Goal: Task Accomplishment & Management: Use online tool/utility

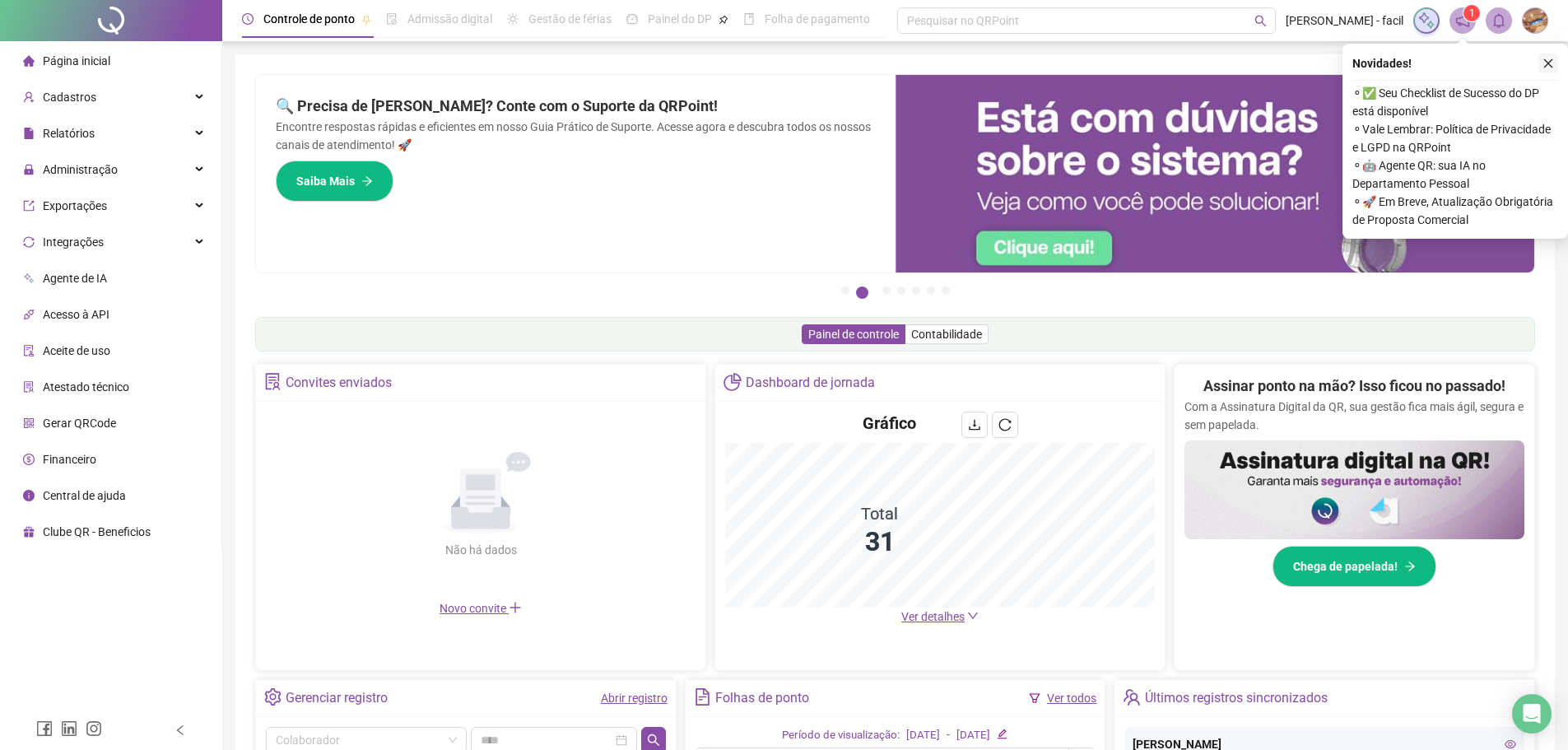
click at [1549, 61] on icon "close" at bounding box center [1548, 64] width 11 height 11
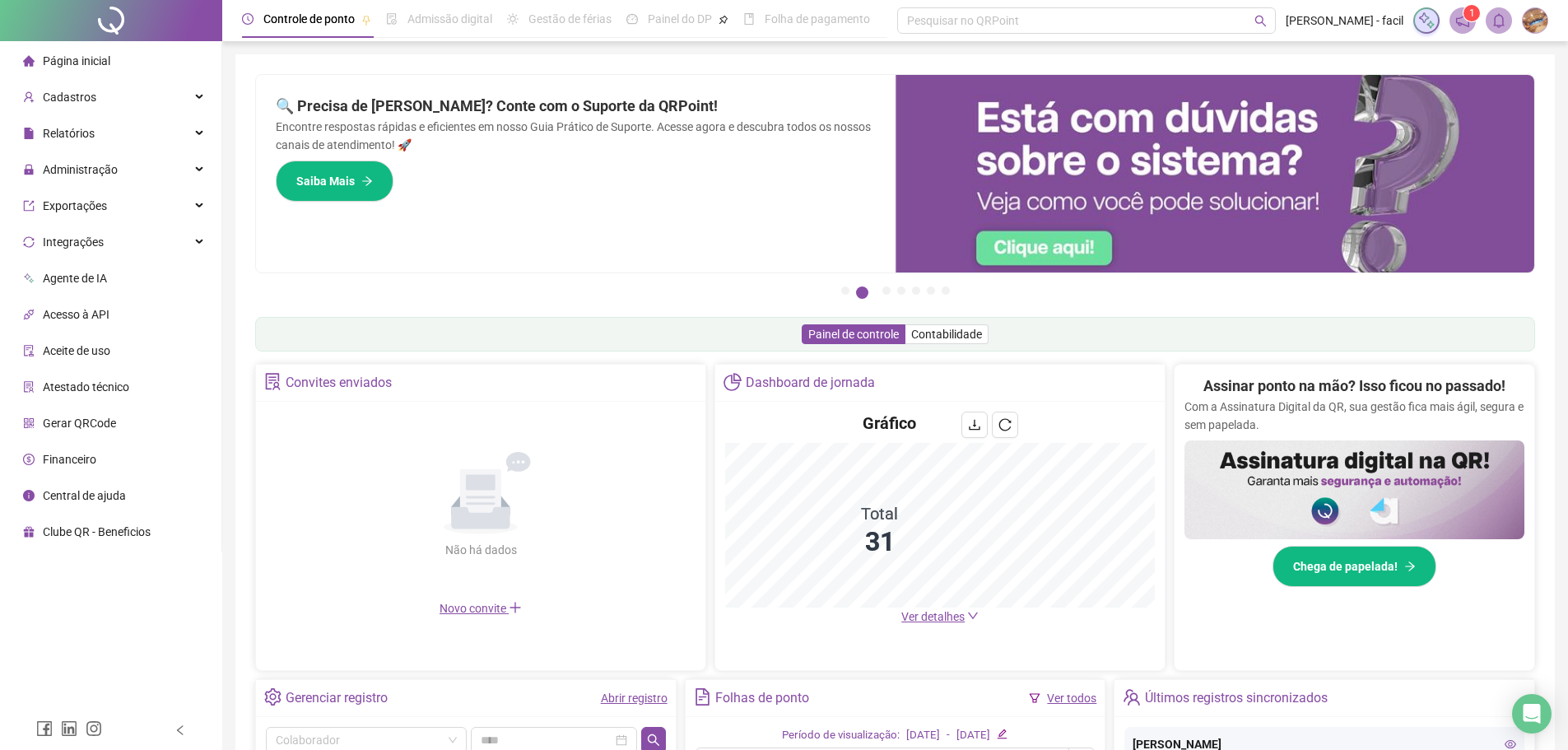
click at [1464, 27] on icon "notification" at bounding box center [1463, 21] width 15 height 15
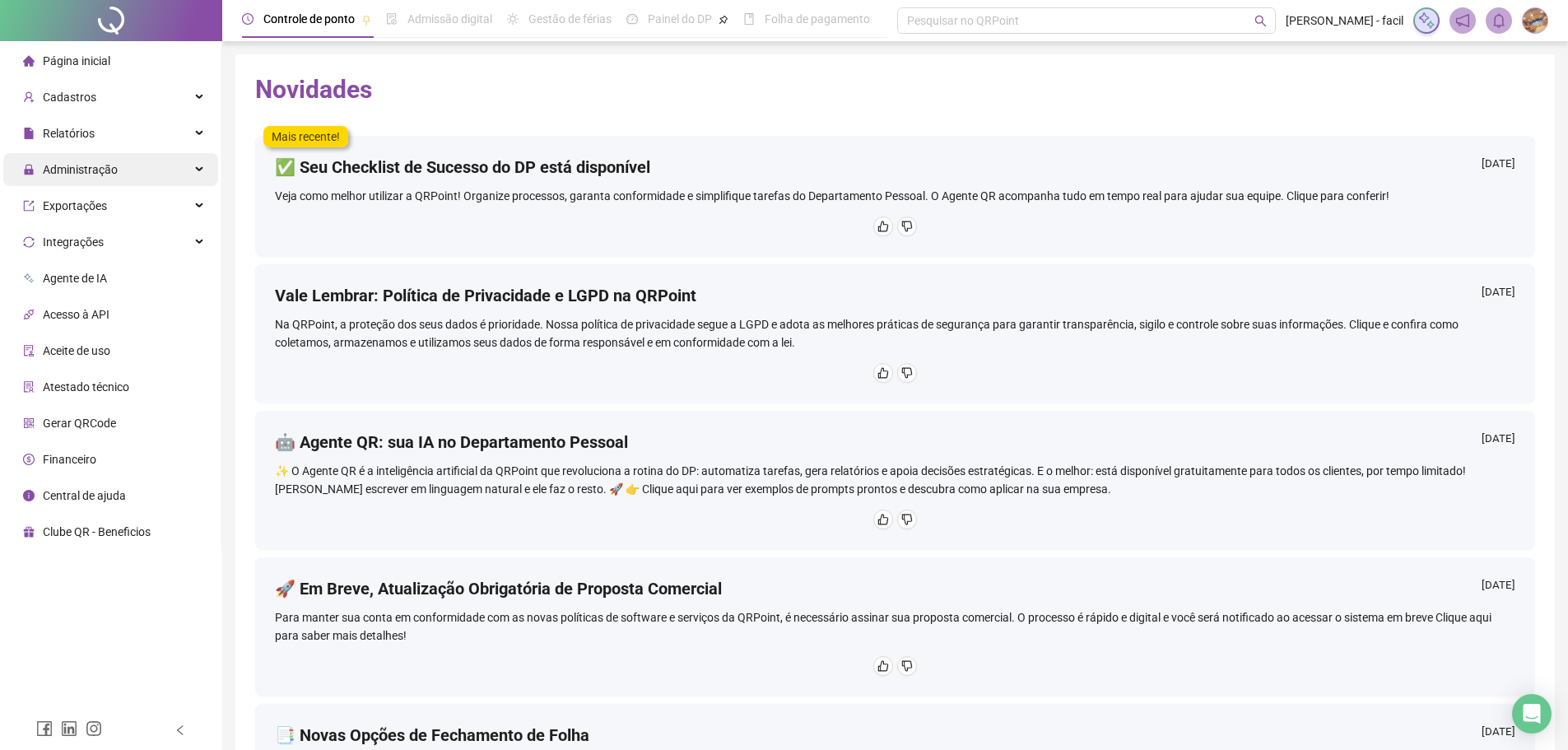
click at [106, 169] on span "Administração" at bounding box center [80, 170] width 75 height 13
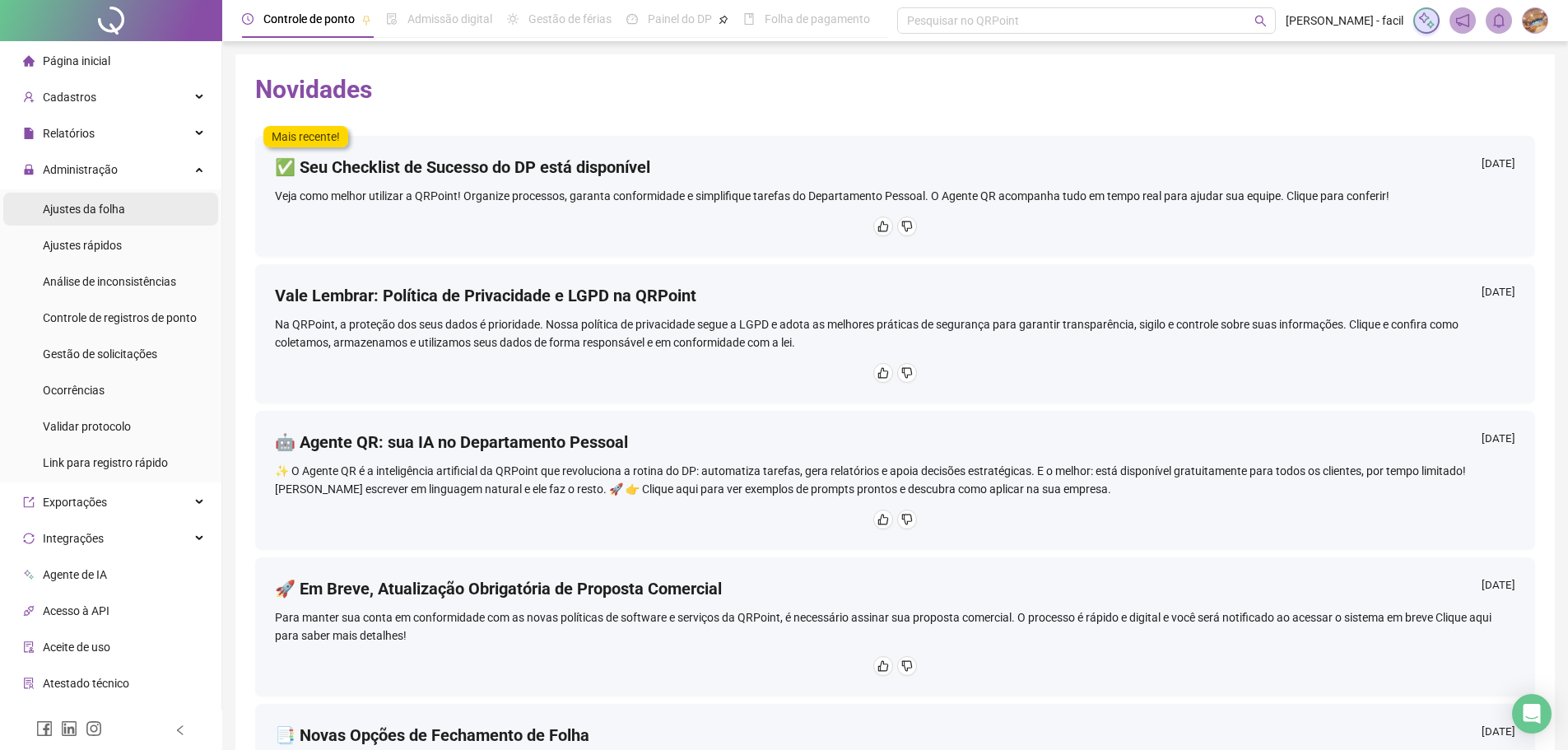
click at [112, 210] on span "Ajustes da folha" at bounding box center [83, 210] width 82 height 13
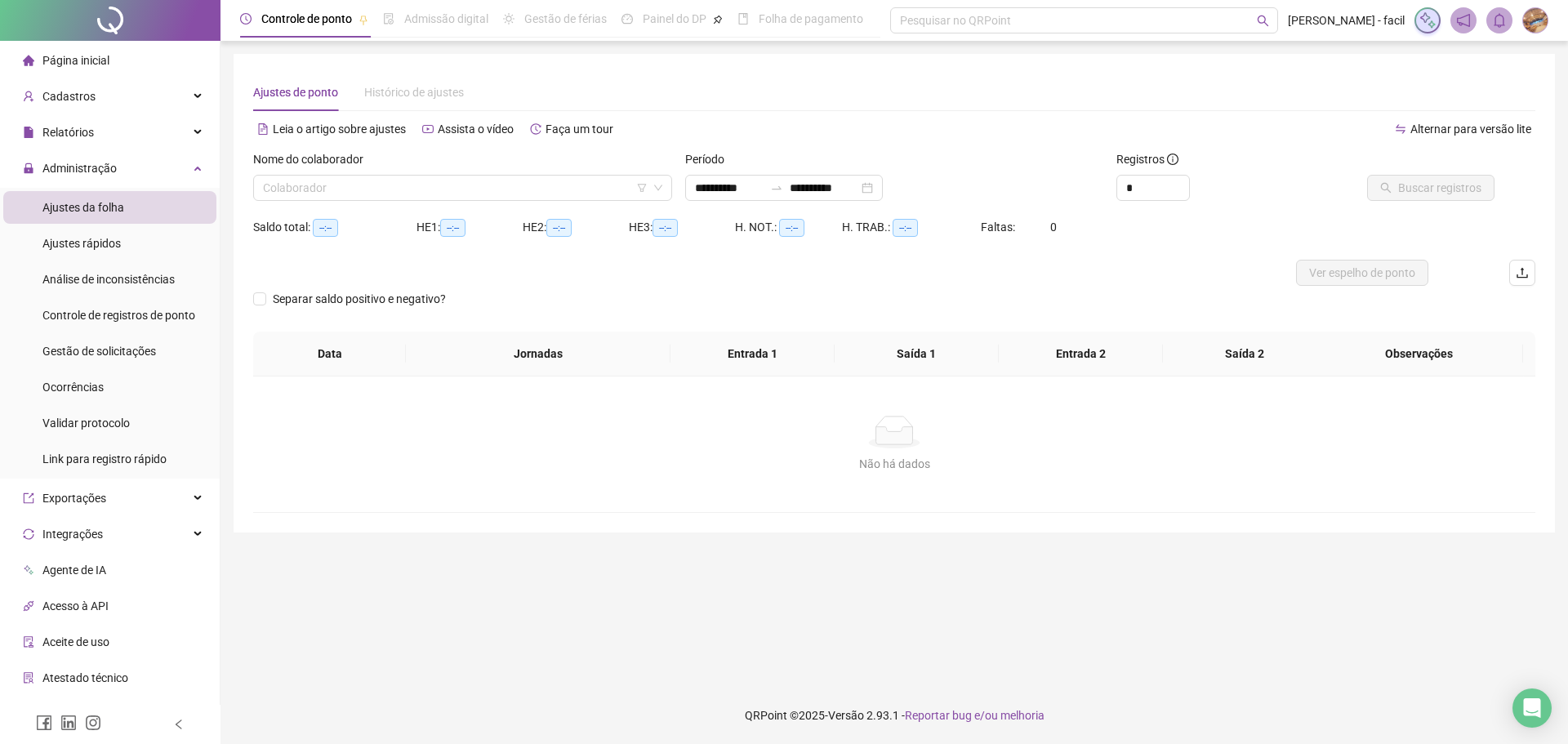
type input "**********"
click at [391, 193] on input "search" at bounding box center [455, 188] width 385 height 24
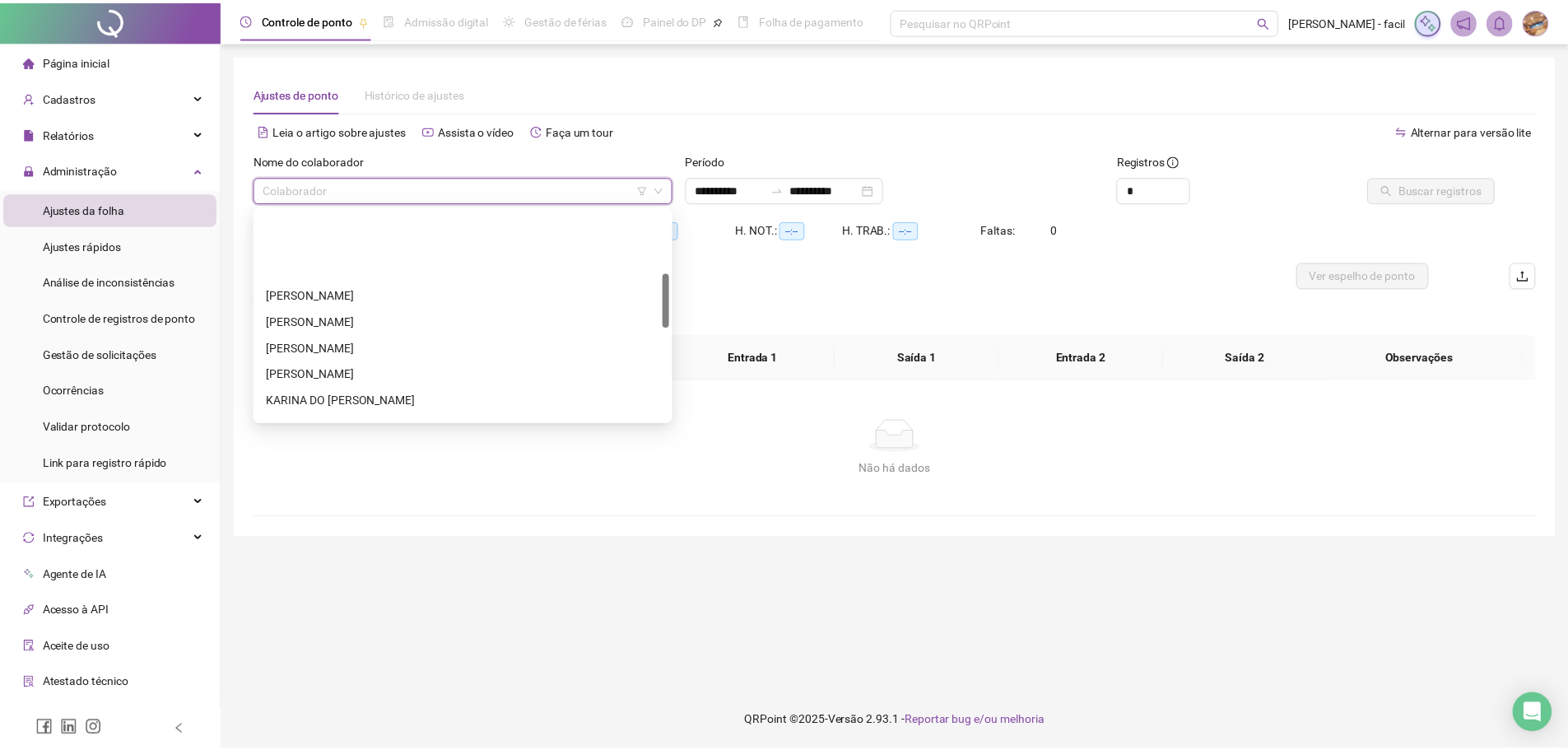
scroll to position [247, 0]
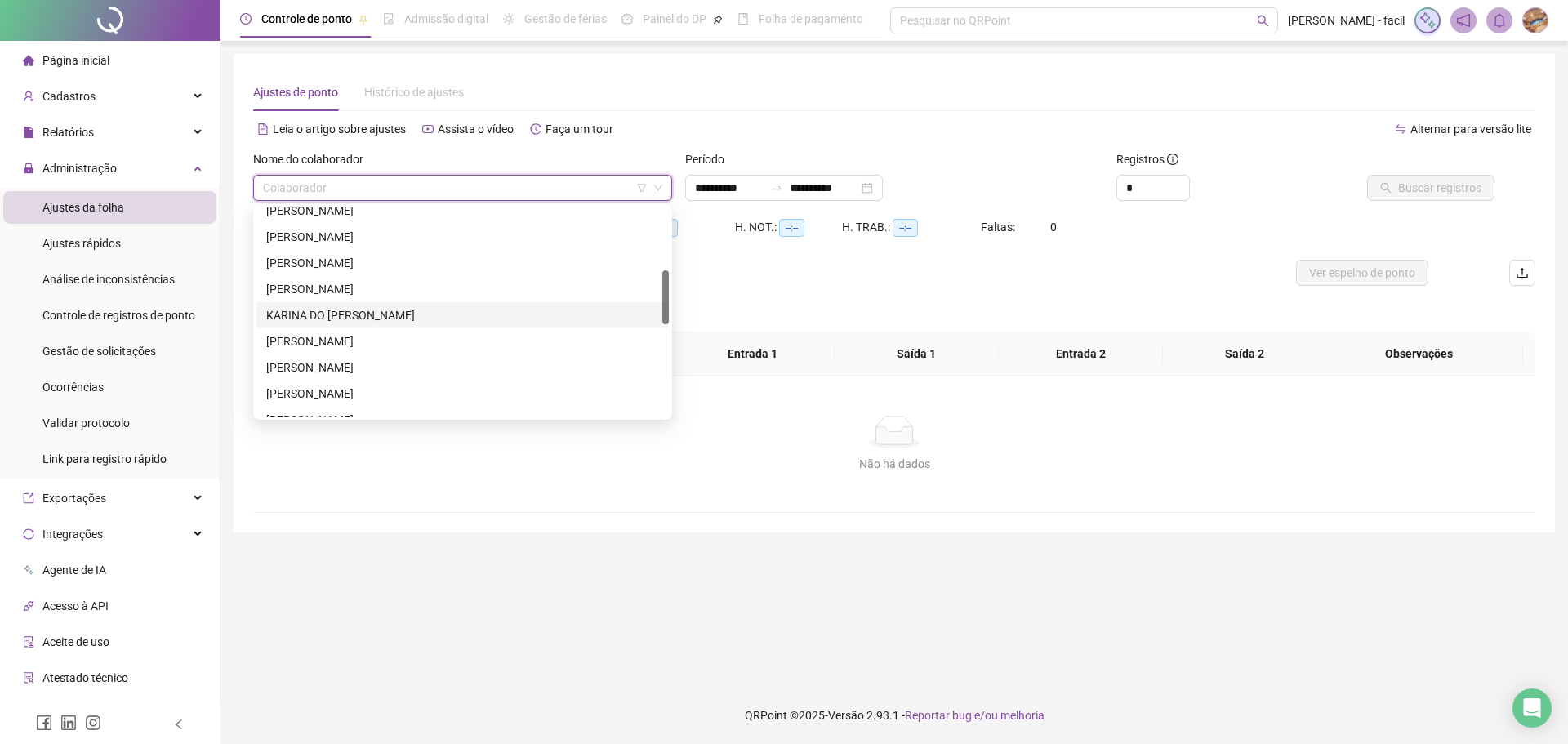
click at [392, 320] on div "KARINA DO [PERSON_NAME]" at bounding box center [463, 315] width 393 height 18
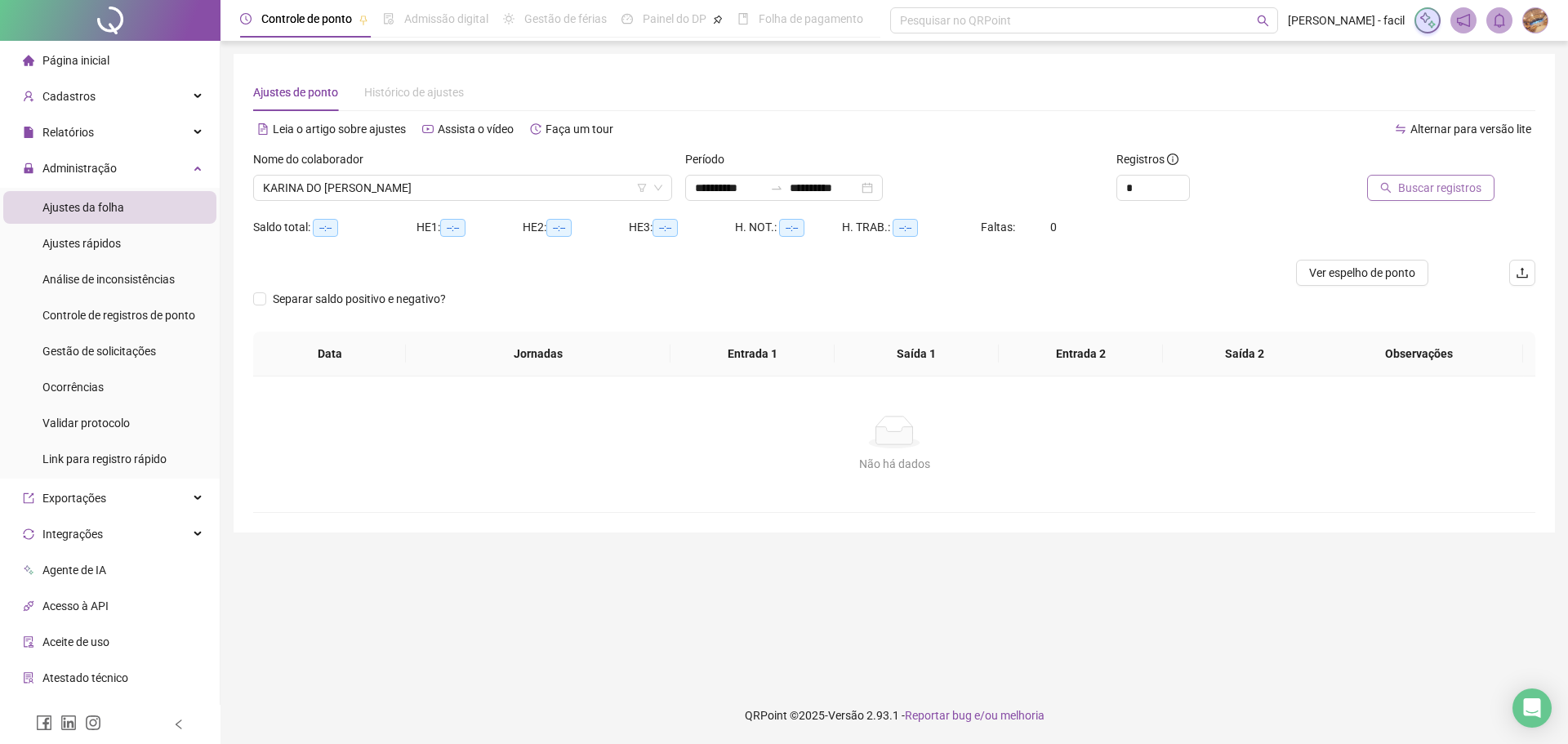
click at [1465, 188] on span "Buscar registros" at bounding box center [1440, 187] width 84 height 18
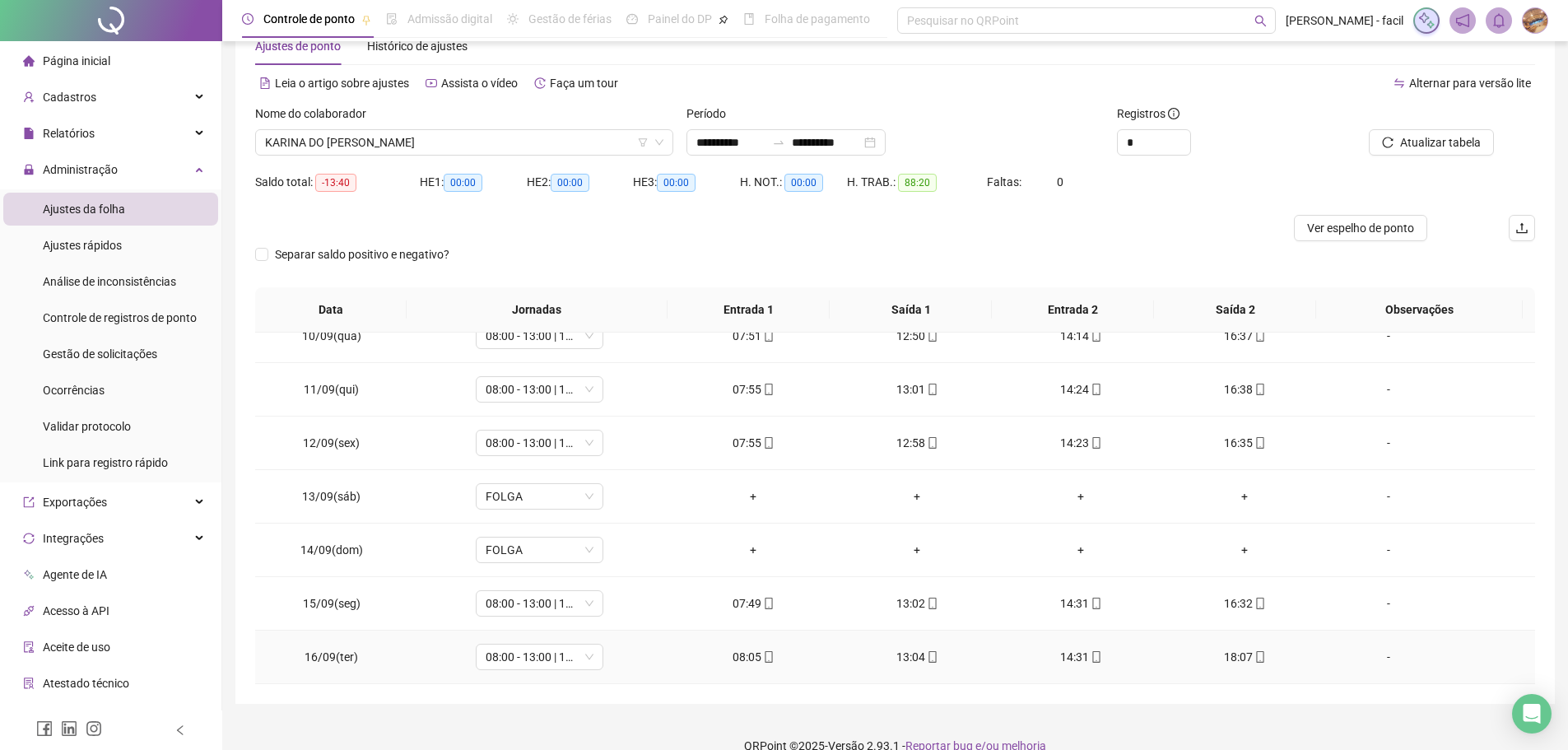
scroll to position [72, 0]
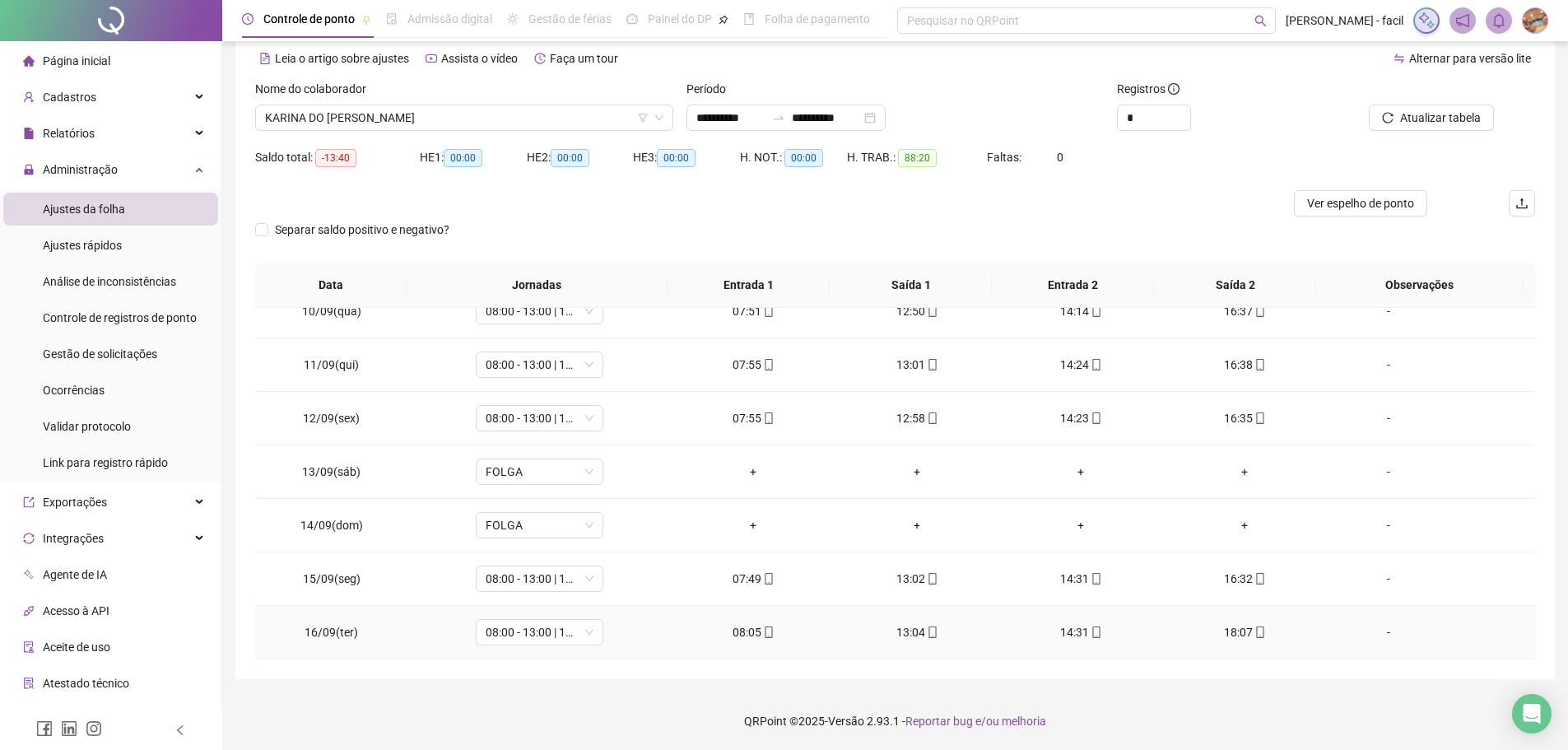
click at [1255, 634] on icon "mobile" at bounding box center [1261, 632] width 11 height 11
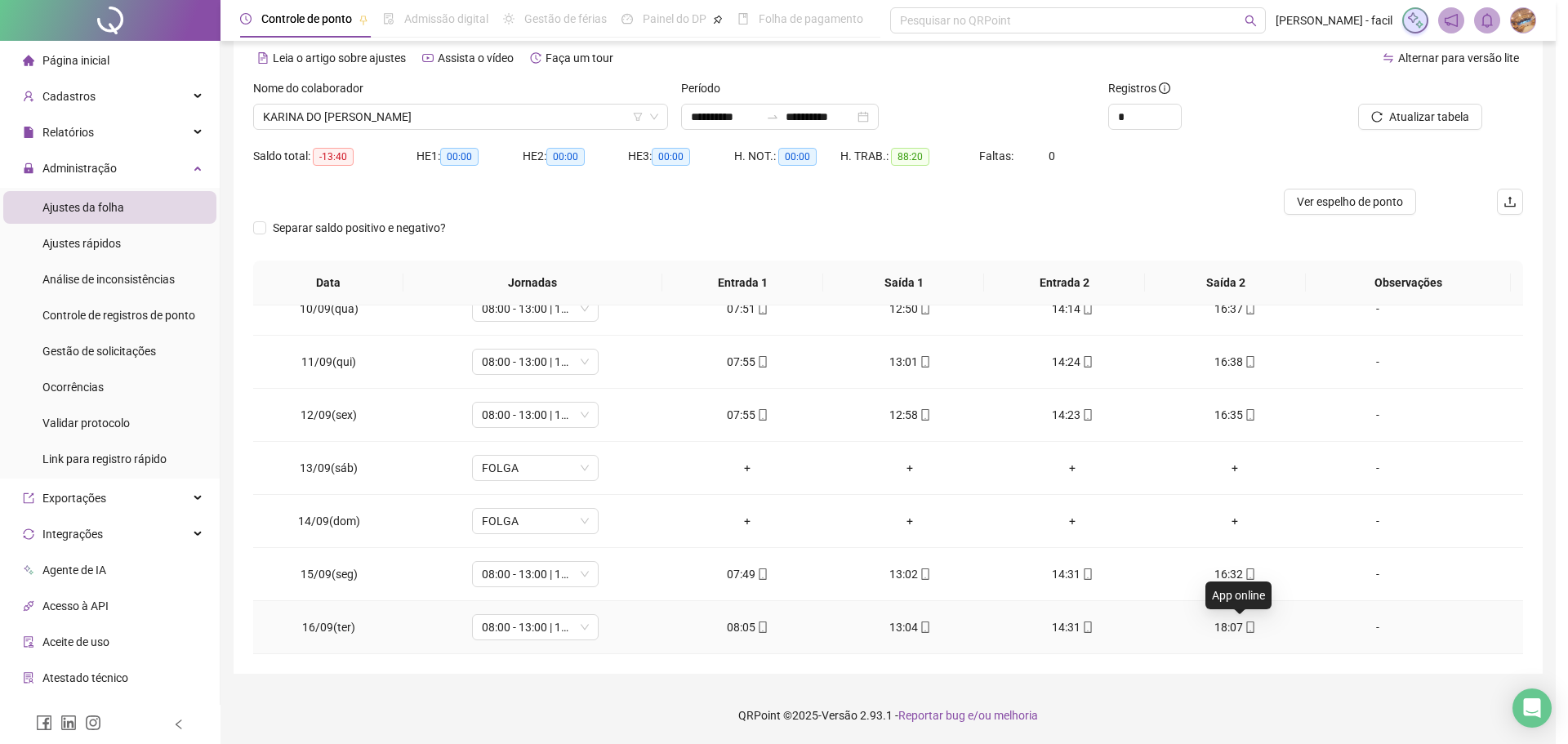
type input "**********"
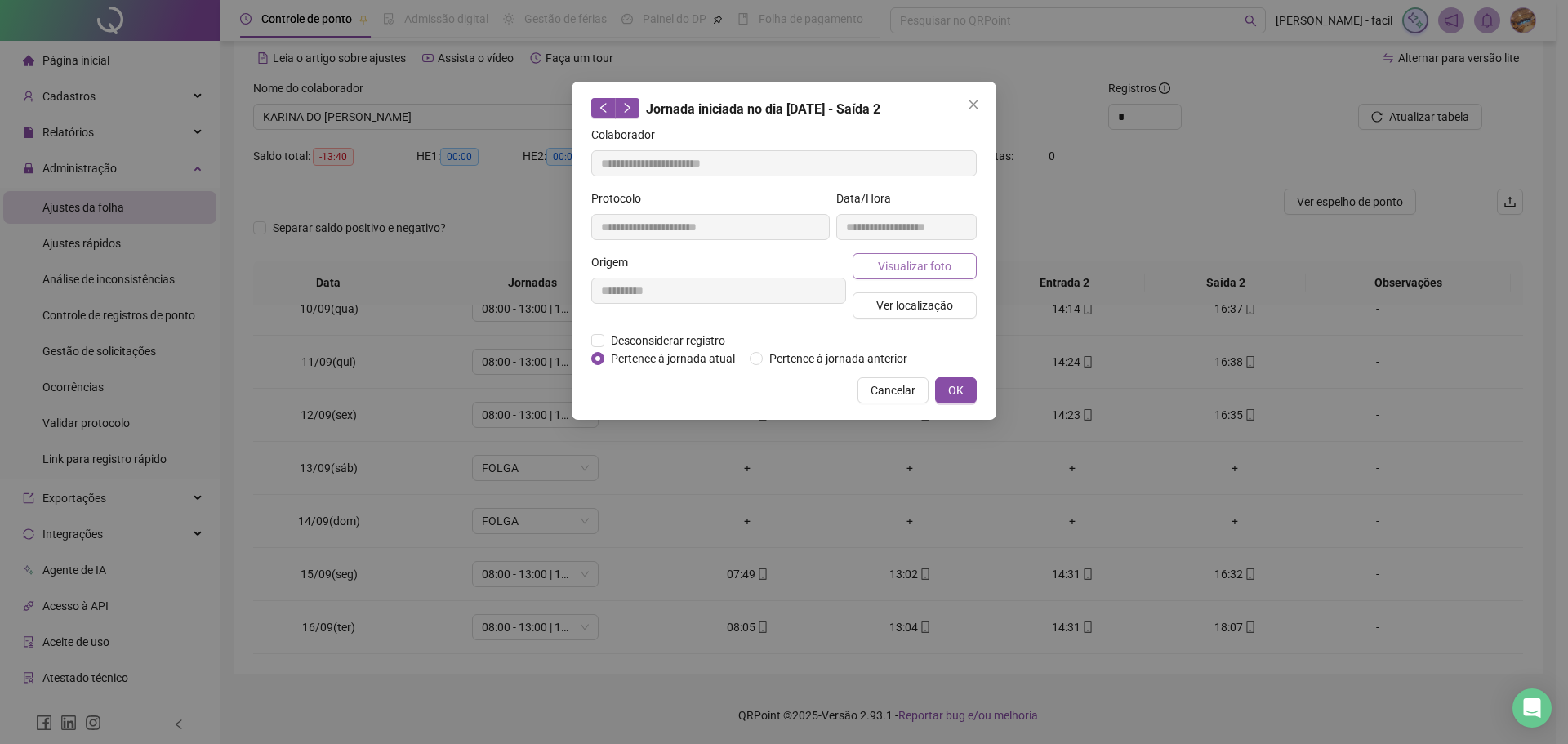
click at [908, 274] on span "Visualizar foto" at bounding box center [915, 266] width 73 height 18
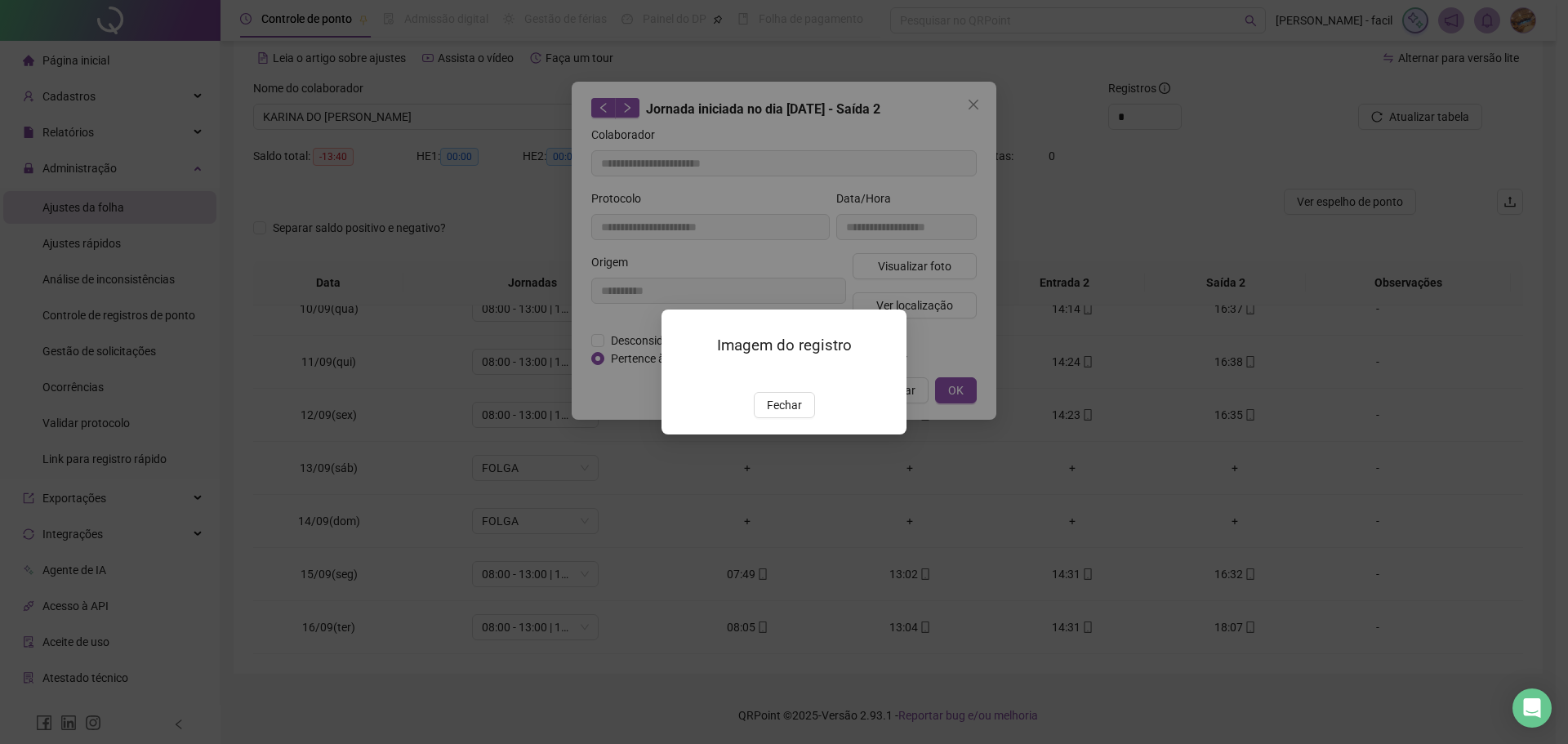
click at [681, 375] on img at bounding box center [681, 375] width 0 height 0
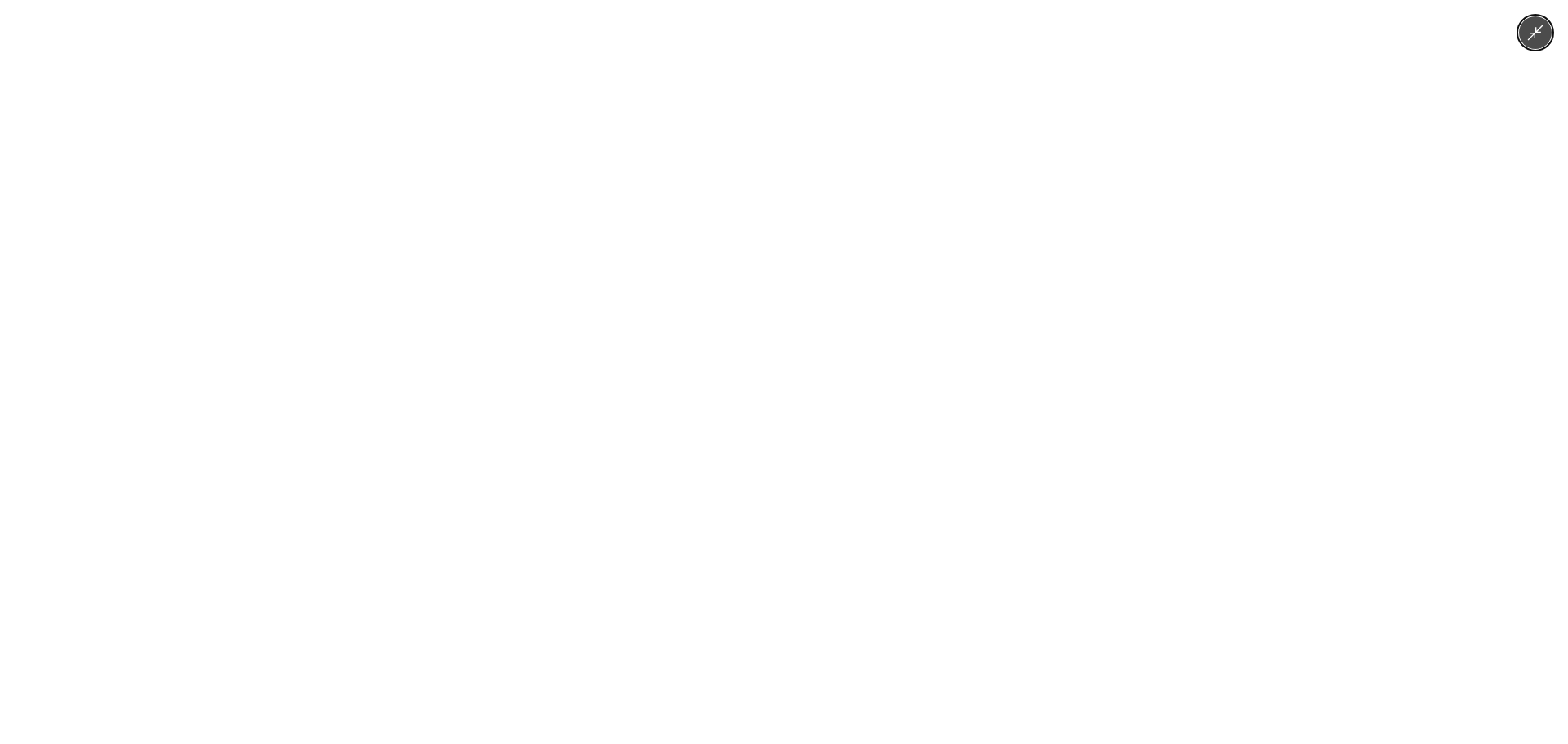
click at [1511, 176] on div at bounding box center [784, 372] width 1568 height 744
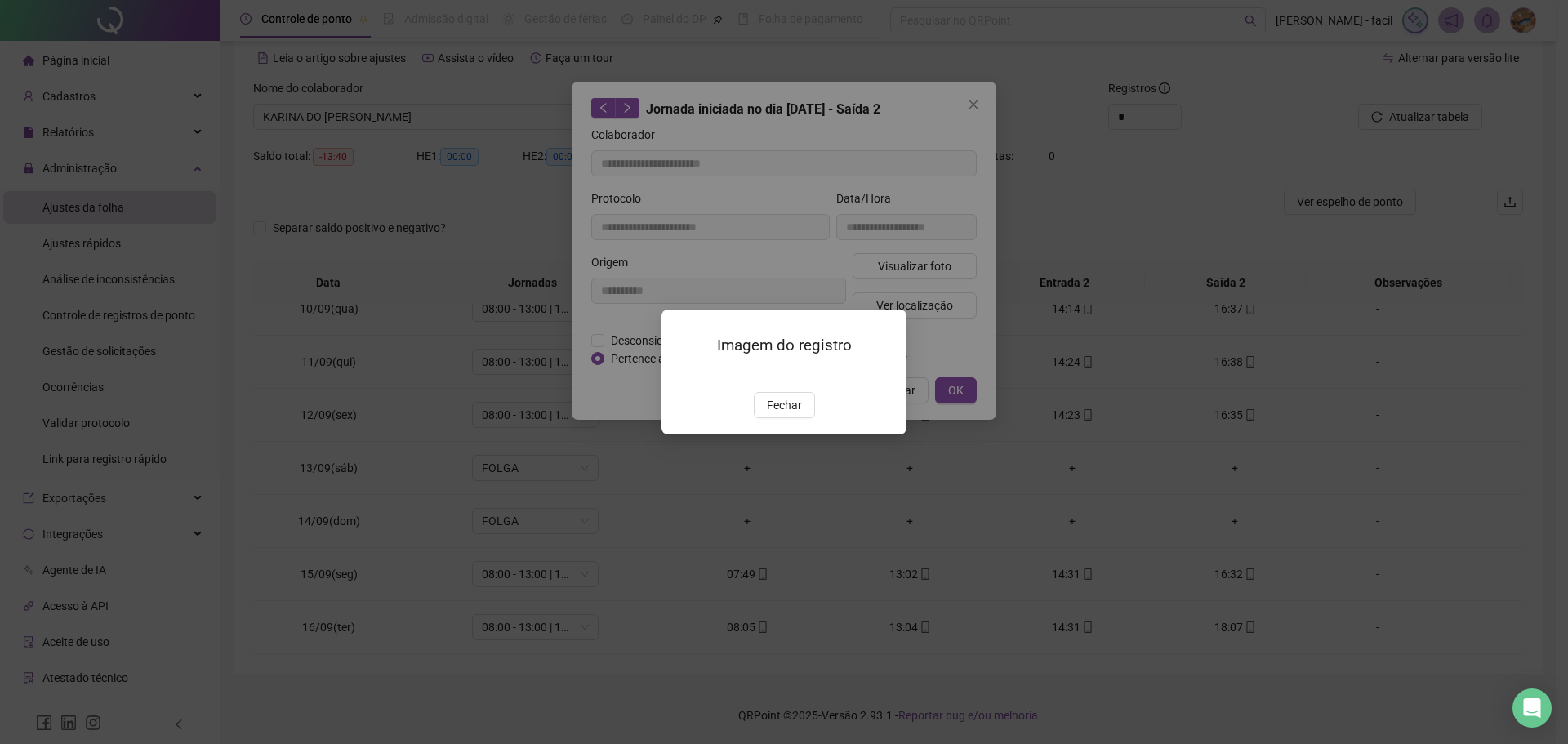
click at [1090, 261] on div "Imagem do registro Fechar" at bounding box center [784, 372] width 1568 height 744
click at [992, 143] on div "Imagem do registro Fechar" at bounding box center [784, 372] width 1568 height 744
click at [787, 414] on span "Fechar" at bounding box center [784, 404] width 35 height 18
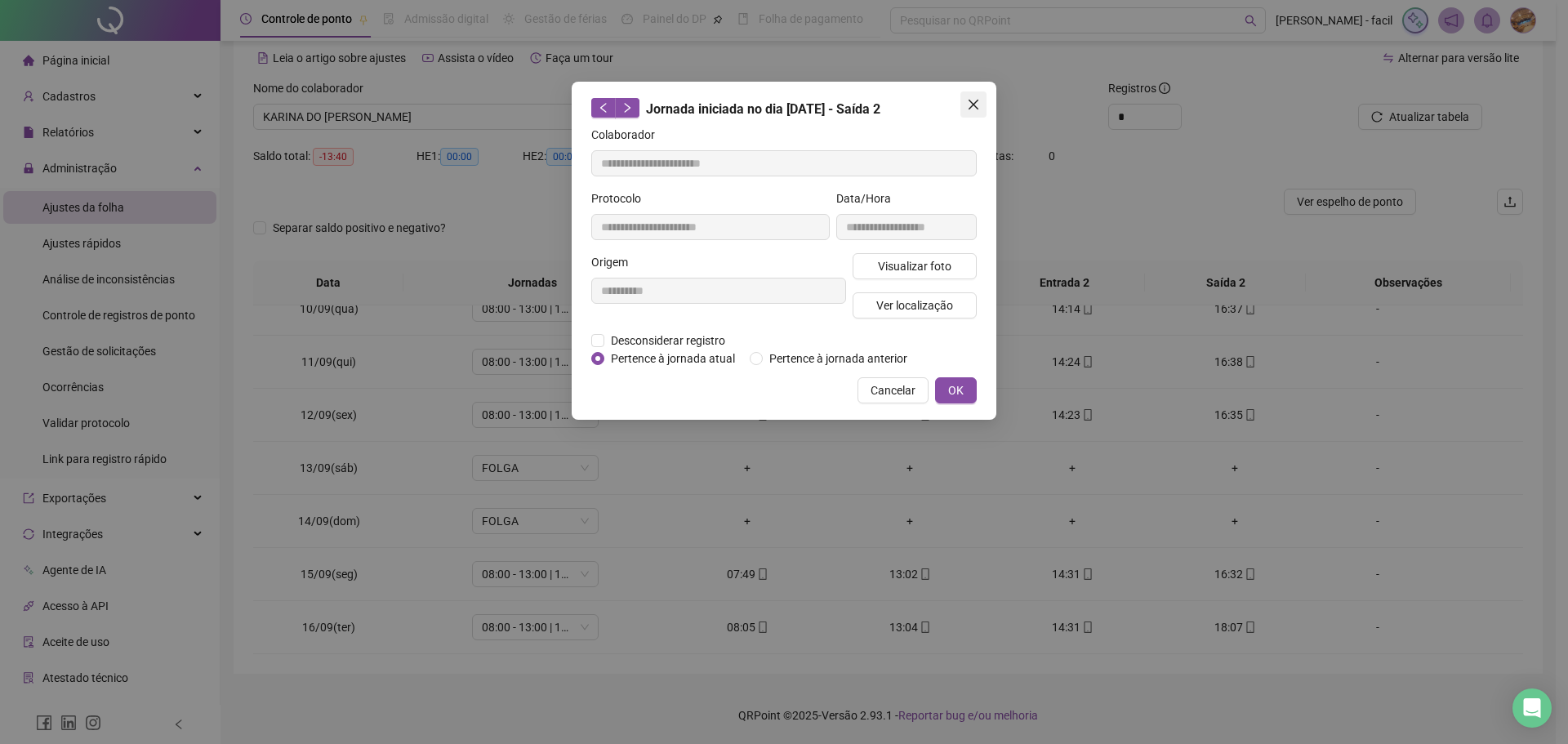
click at [972, 109] on icon "close" at bounding box center [974, 104] width 13 height 13
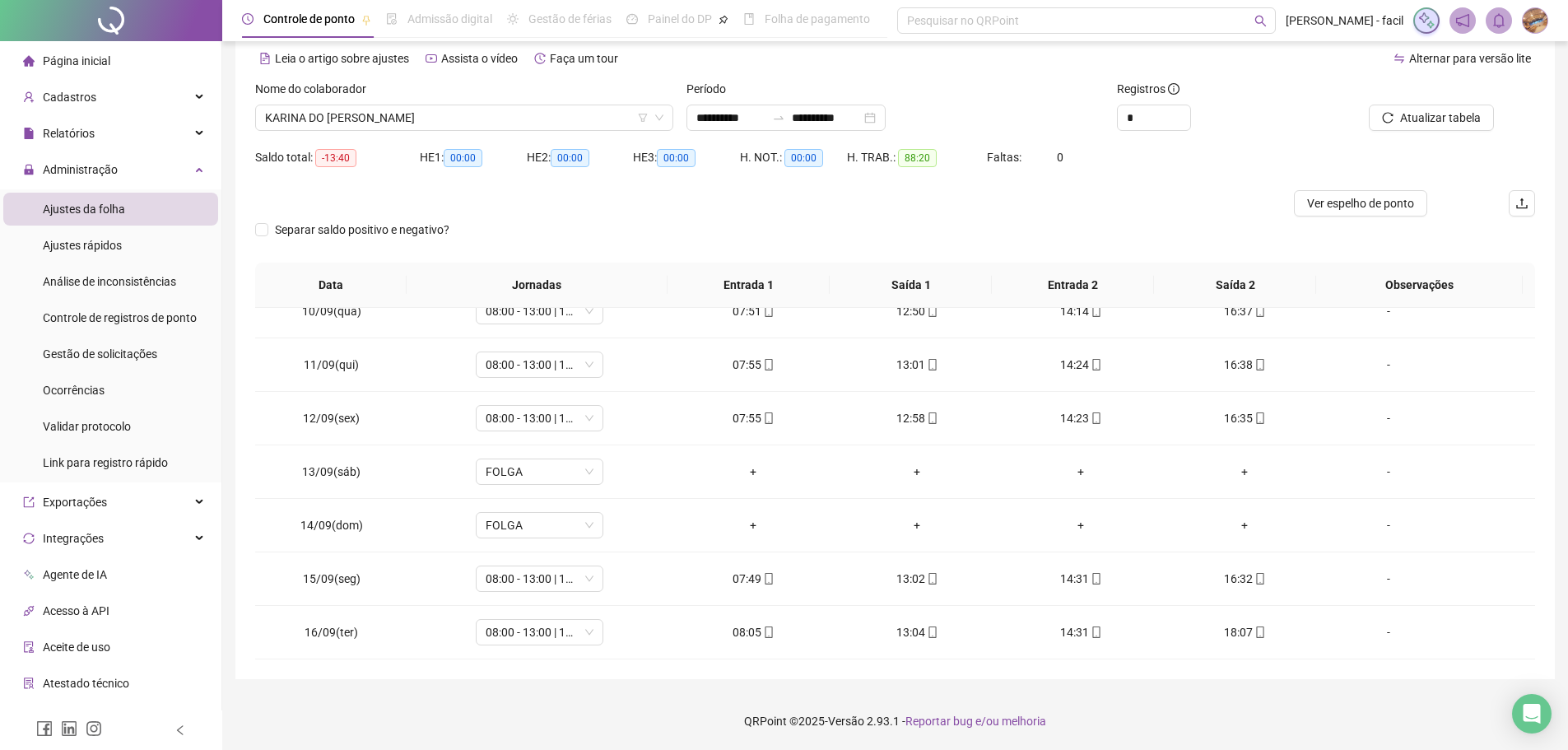
click at [129, 62] on li "Página inicial" at bounding box center [110, 61] width 215 height 33
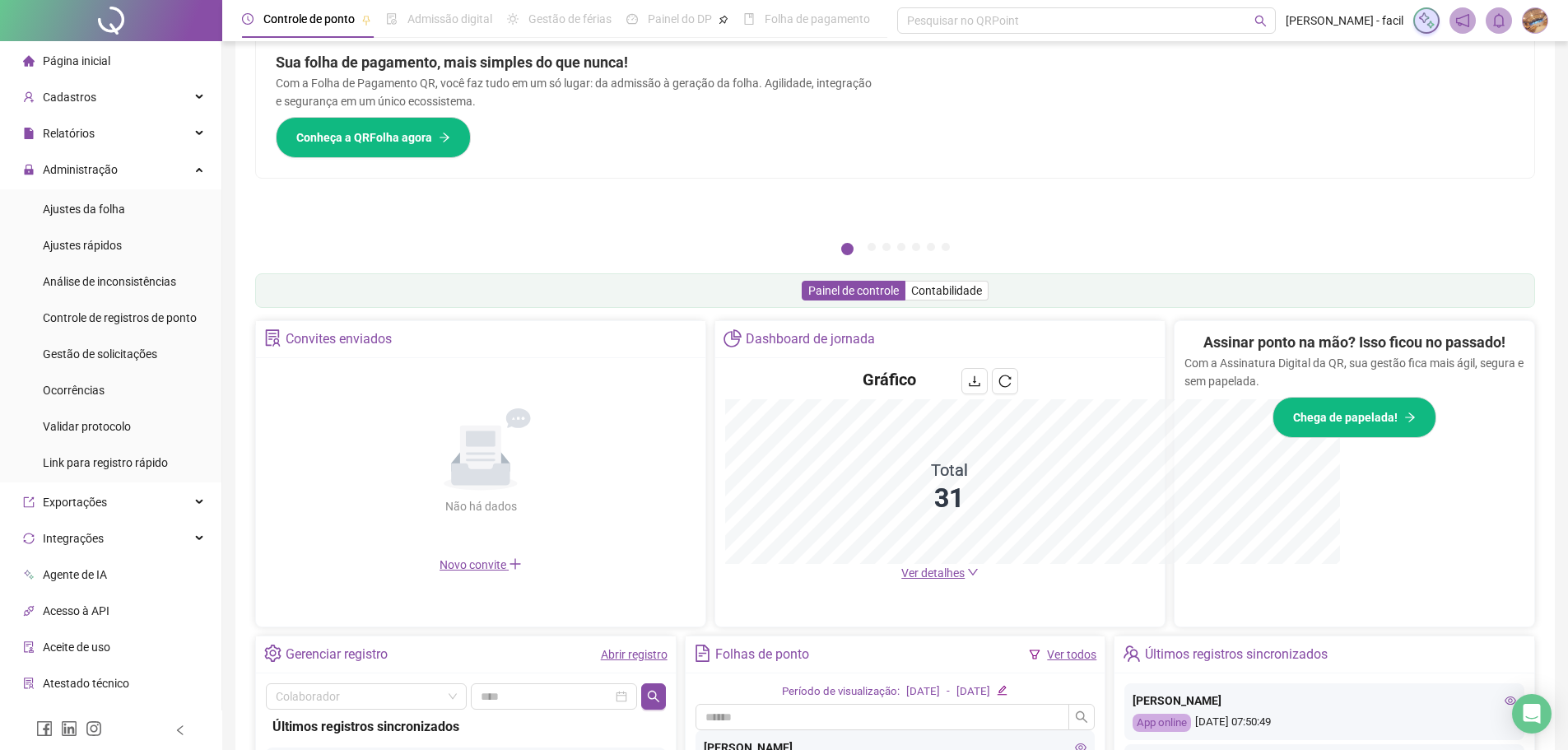
scroll to position [72, 0]
